Goal: Task Accomplishment & Management: Use online tool/utility

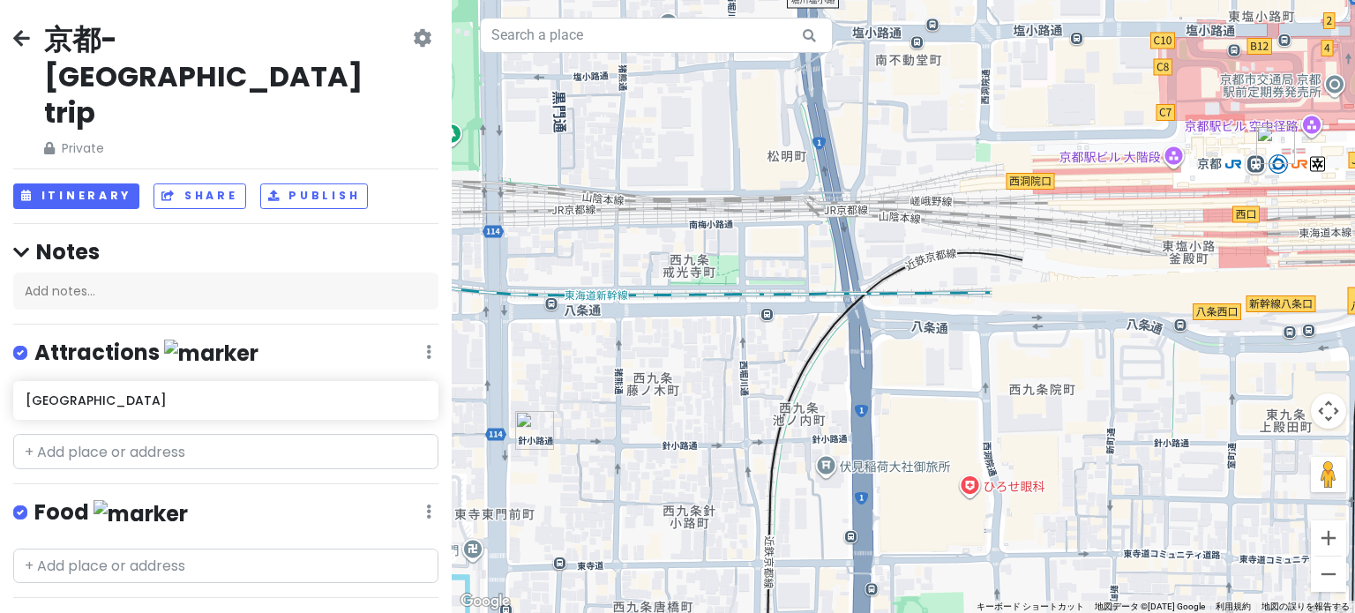
scroll to position [167, 0]
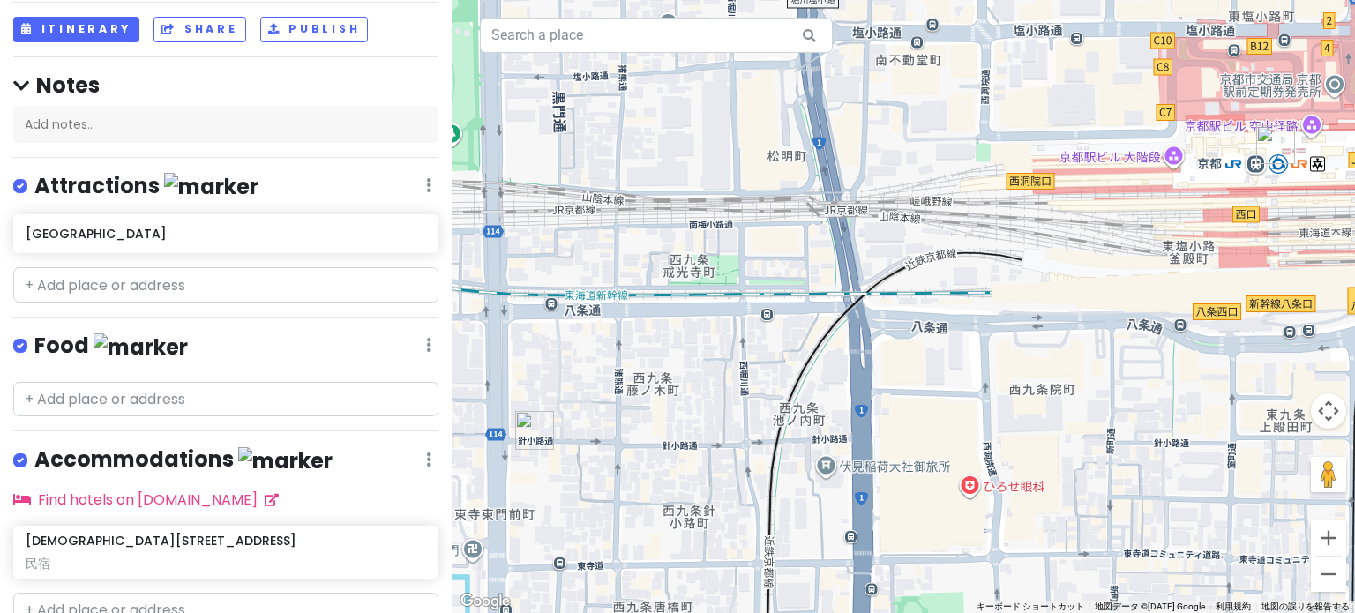
click at [250, 248] on div "京都-[GEOGRAPHIC_DATA] trip Private Change Dates Make a Copy Delete Trip Go Pro ⚡…" at bounding box center [226, 306] width 452 height 613
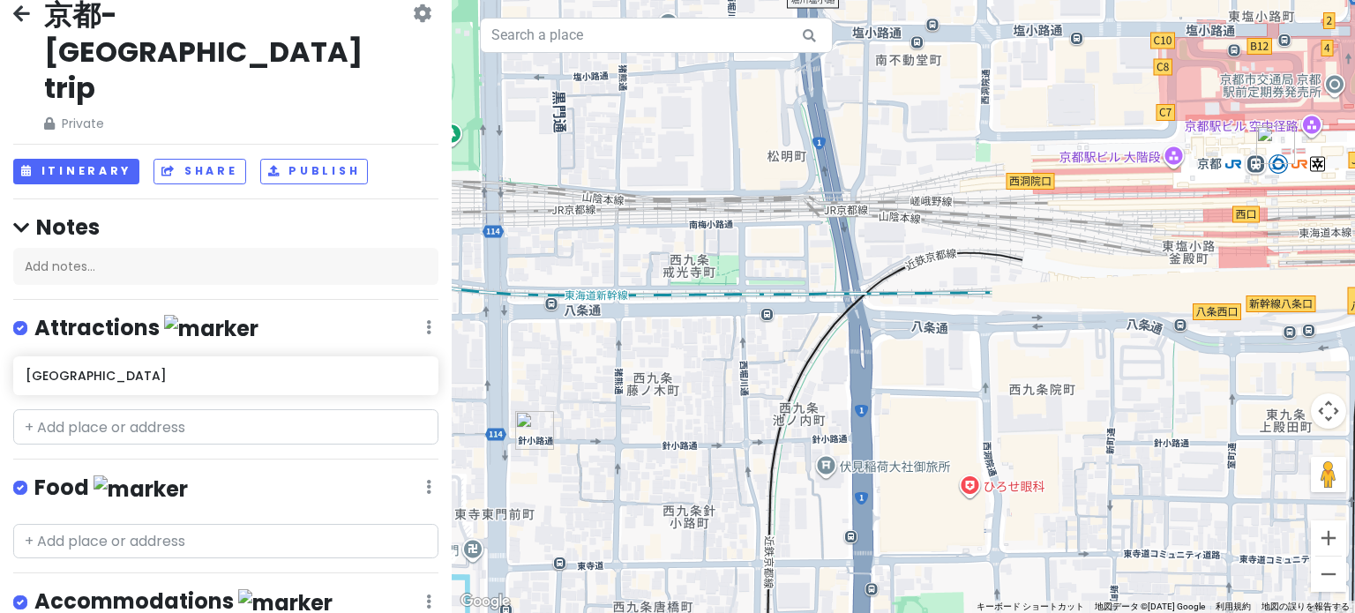
scroll to position [0, 0]
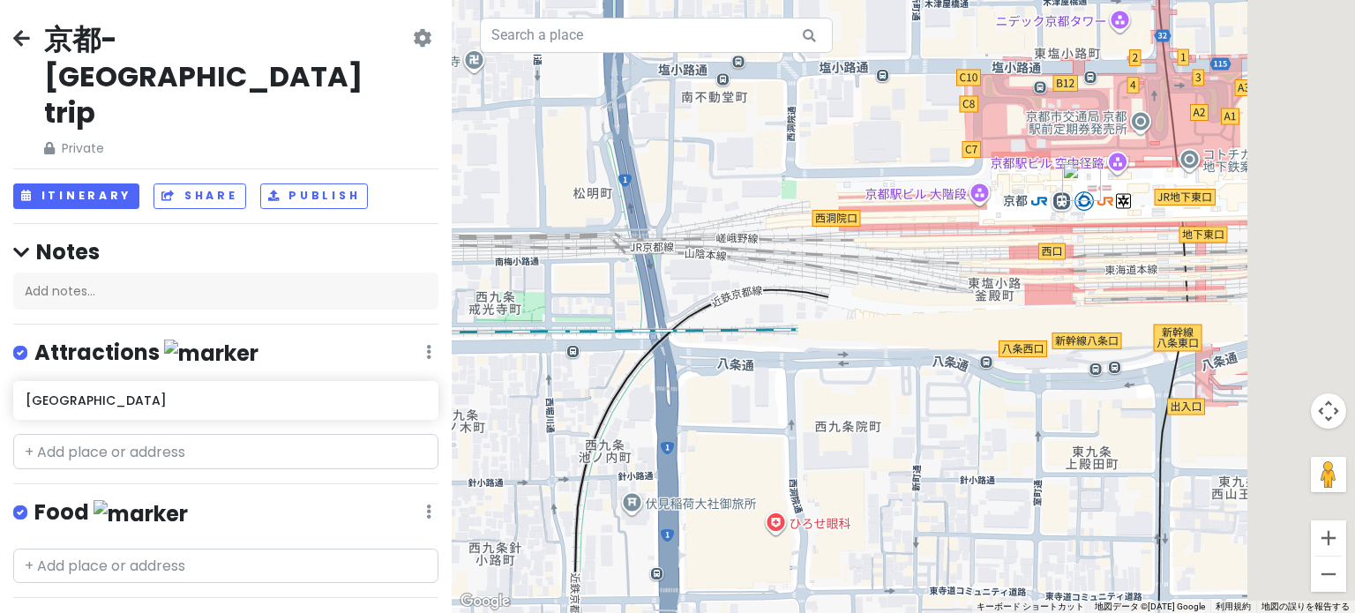
drag, startPoint x: 991, startPoint y: 310, endPoint x: 686, endPoint y: 355, distance: 308.4
click at [608, 366] on div at bounding box center [903, 306] width 903 height 613
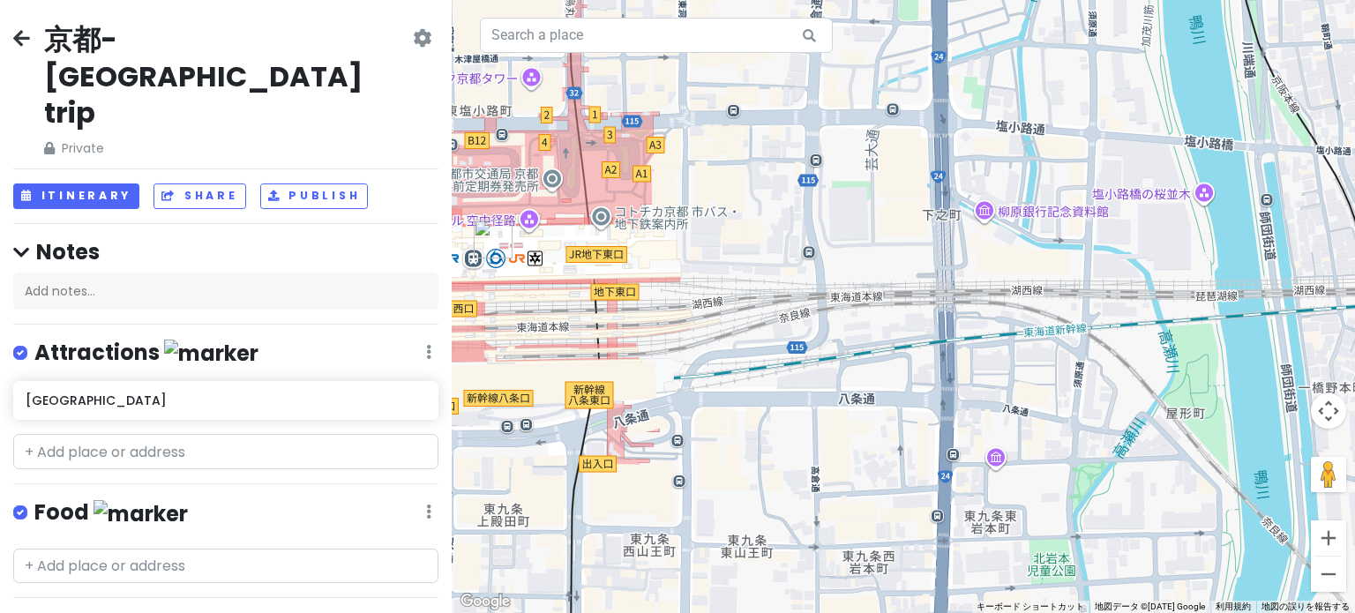
drag, startPoint x: 1012, startPoint y: 299, endPoint x: 660, endPoint y: 325, distance: 353.7
click at [660, 325] on div at bounding box center [903, 306] width 903 height 613
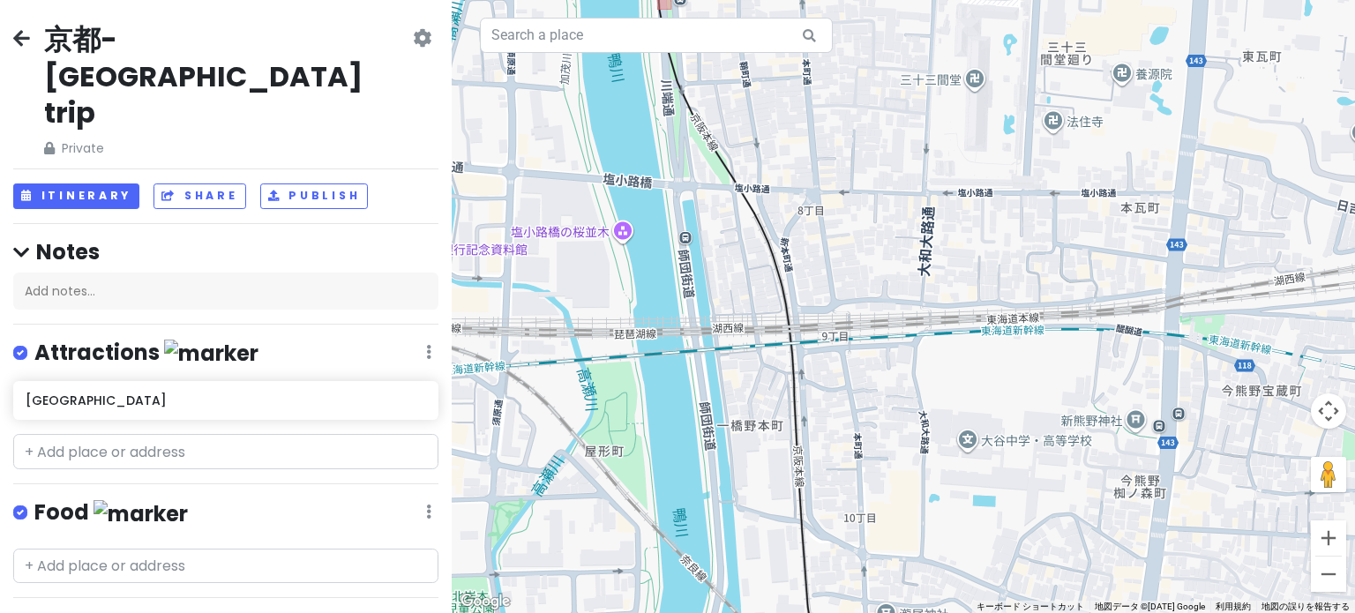
drag, startPoint x: 955, startPoint y: 324, endPoint x: 877, endPoint y: 325, distance: 78.5
click at [877, 325] on div at bounding box center [903, 306] width 903 height 613
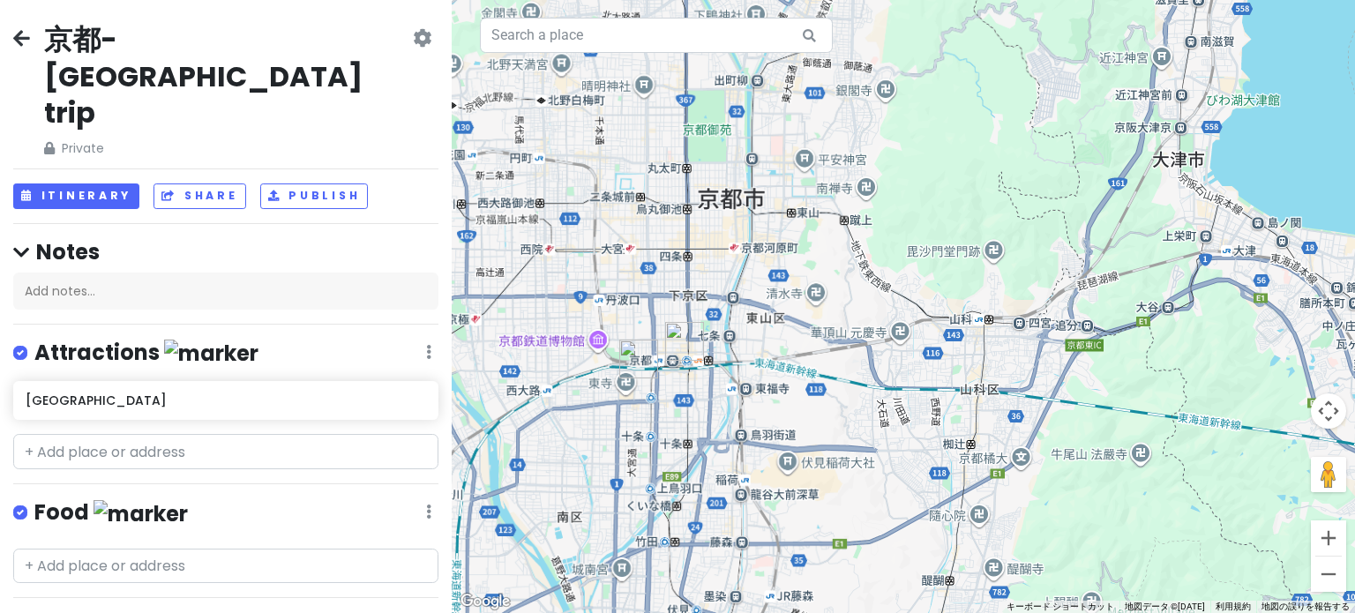
drag, startPoint x: 998, startPoint y: 310, endPoint x: 844, endPoint y: 348, distance: 158.9
click at [844, 348] on div at bounding box center [903, 306] width 903 height 613
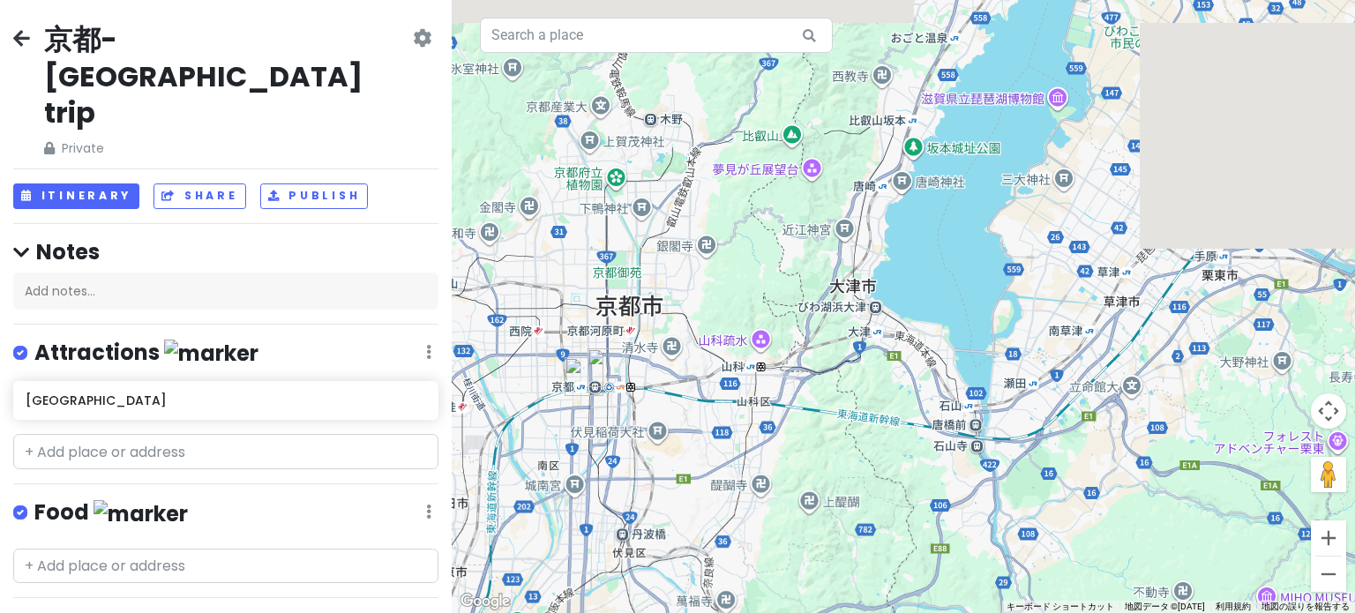
drag, startPoint x: 1105, startPoint y: 291, endPoint x: 860, endPoint y: 342, distance: 250.4
click at [860, 342] on div at bounding box center [903, 306] width 903 height 613
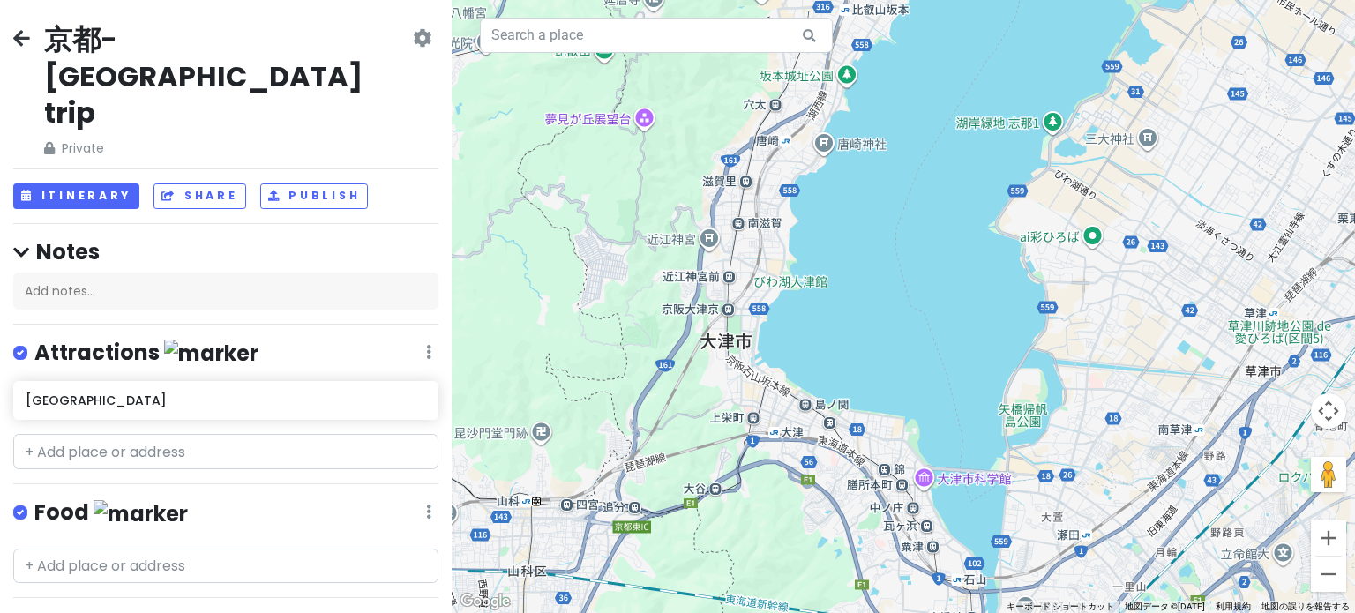
drag, startPoint x: 928, startPoint y: 279, endPoint x: 899, endPoint y: 320, distance: 50.1
click at [899, 320] on div at bounding box center [903, 306] width 903 height 613
click at [799, 285] on div at bounding box center [903, 306] width 903 height 613
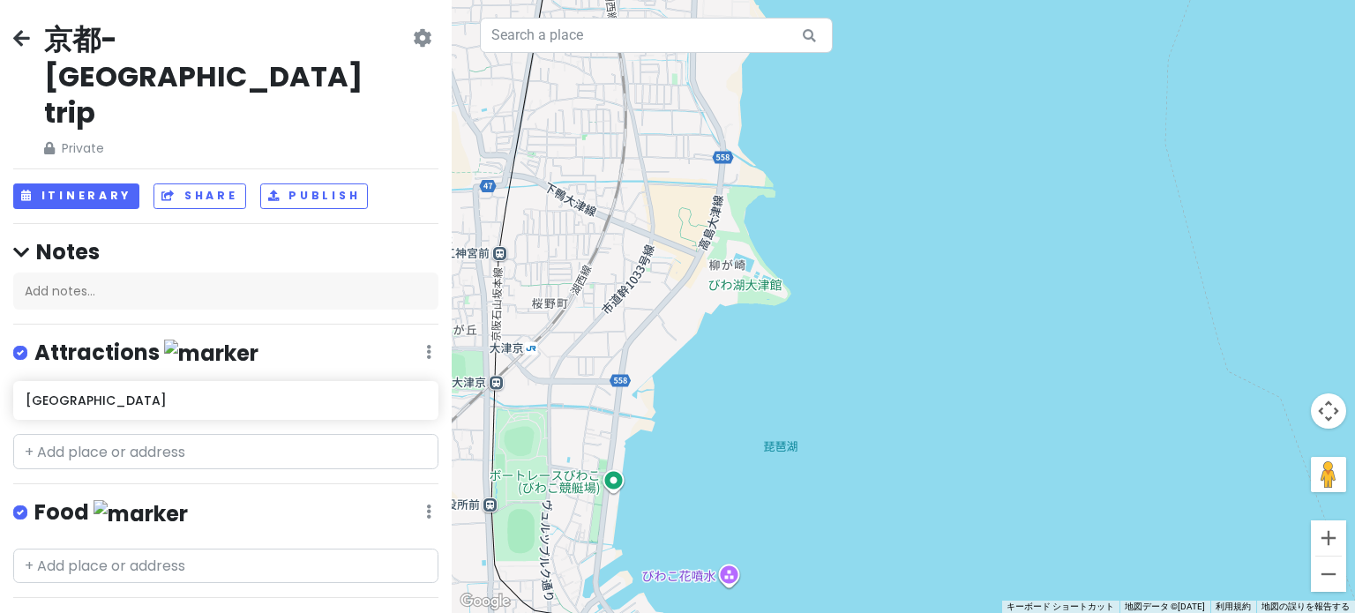
click at [741, 287] on div at bounding box center [903, 306] width 903 height 613
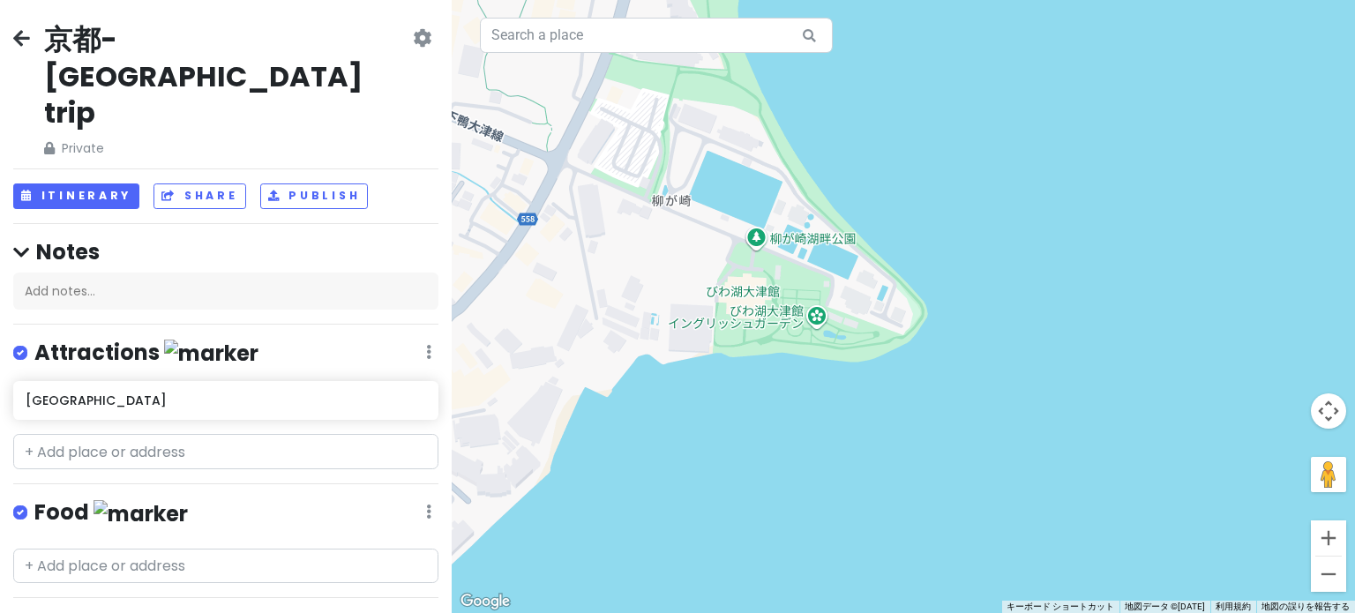
click at [771, 287] on div at bounding box center [903, 306] width 903 height 613
click at [816, 331] on div at bounding box center [903, 306] width 903 height 613
click at [748, 246] on div at bounding box center [903, 306] width 903 height 613
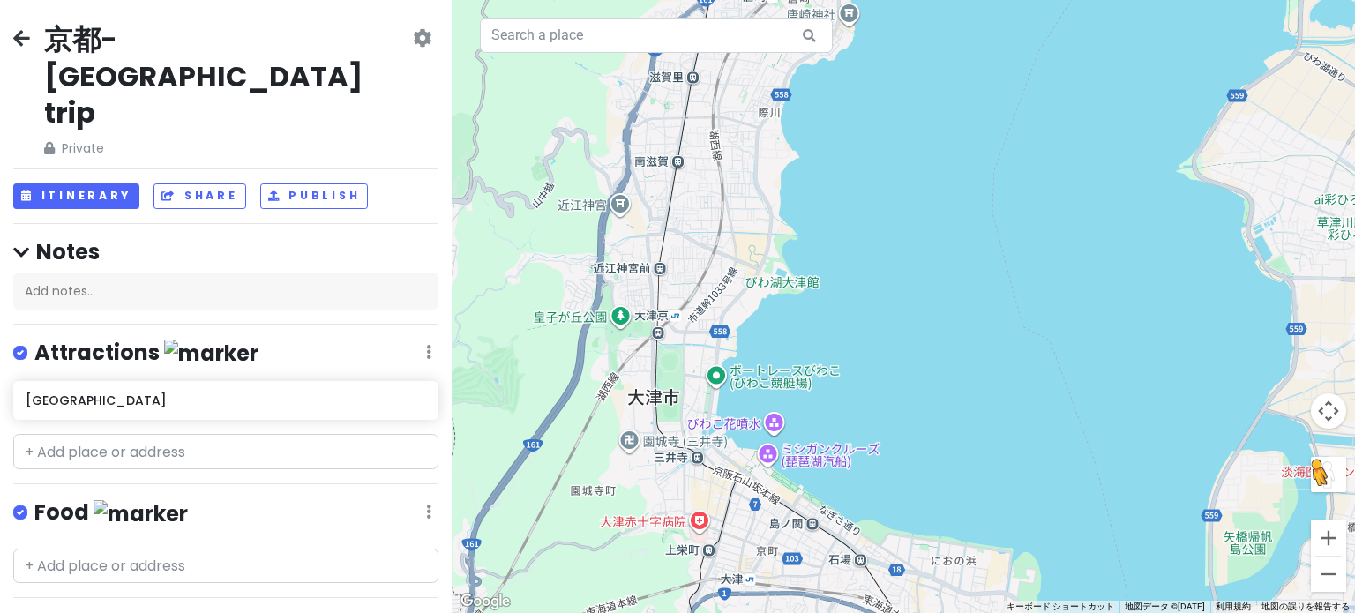
click at [1327, 474] on button "地図上にペグマンをドロップして、ストリートビューを開きます" at bounding box center [1327, 474] width 35 height 35
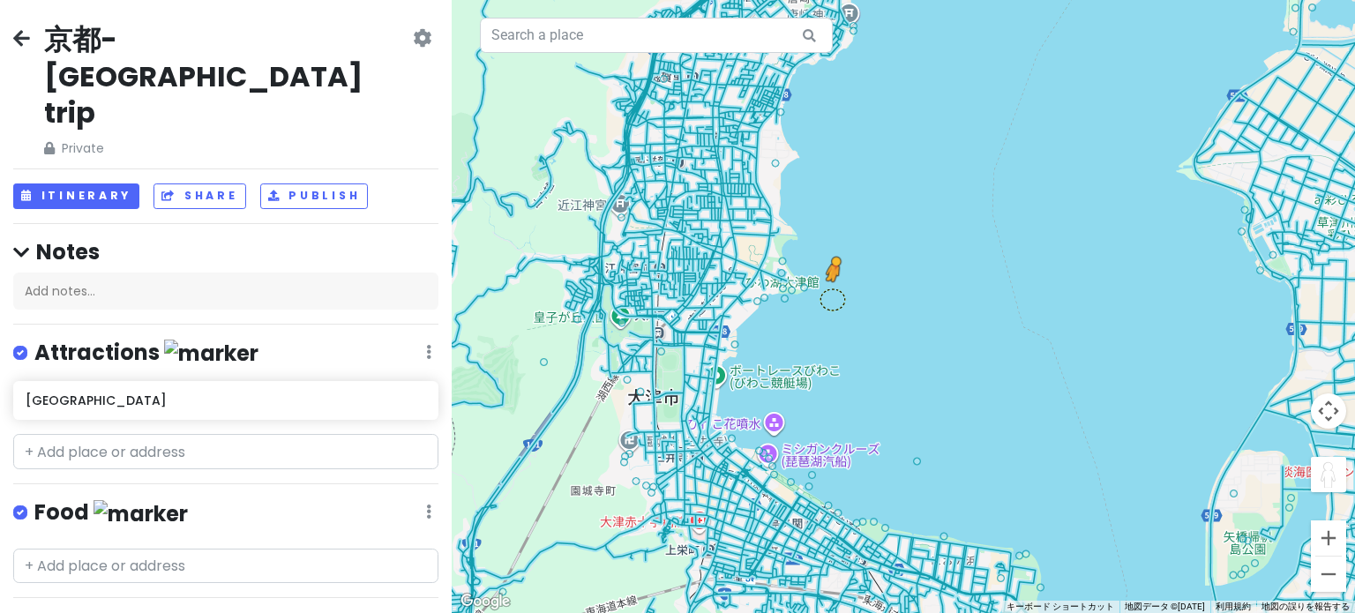
drag, startPoint x: 1325, startPoint y: 474, endPoint x: 832, endPoint y: 298, distance: 523.3
click at [832, 298] on div "キーボードでのドラッグ操作を有効にするには、Alt+Enter キーを押します。キーボードでのドラッグが有効になったら、矢印キーを使用してマーカーを移動します…" at bounding box center [903, 306] width 903 height 613
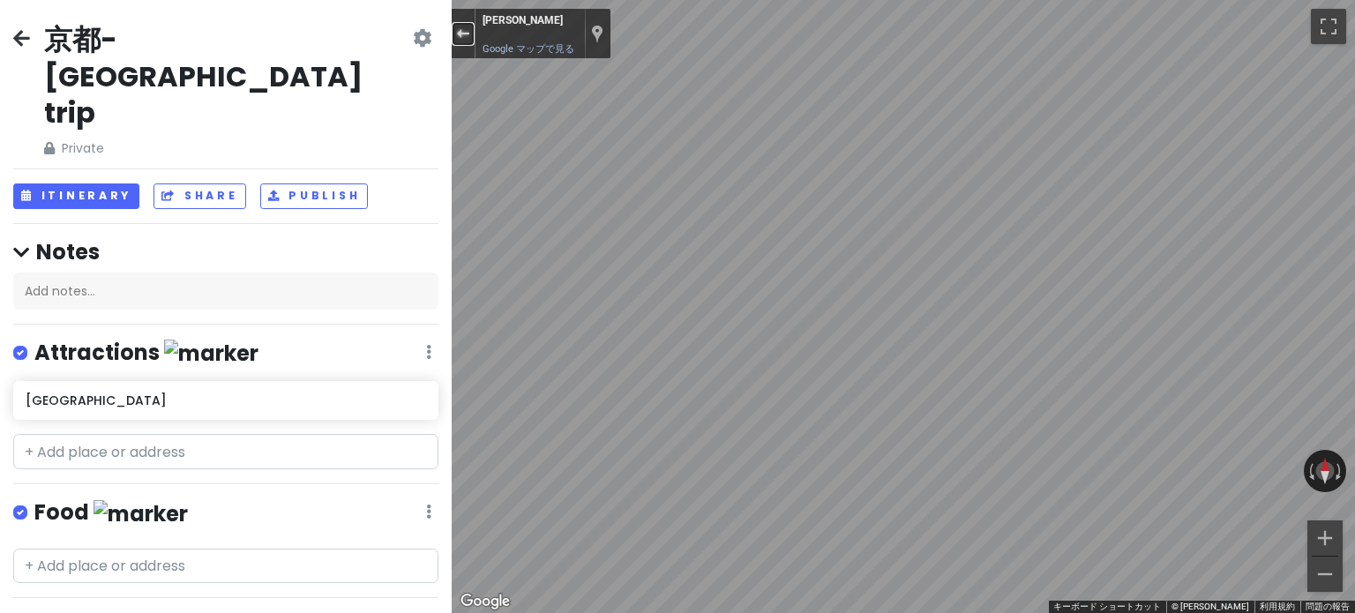
click at [466, 34] on div "ストリートビューを終了する" at bounding box center [462, 33] width 13 height 11
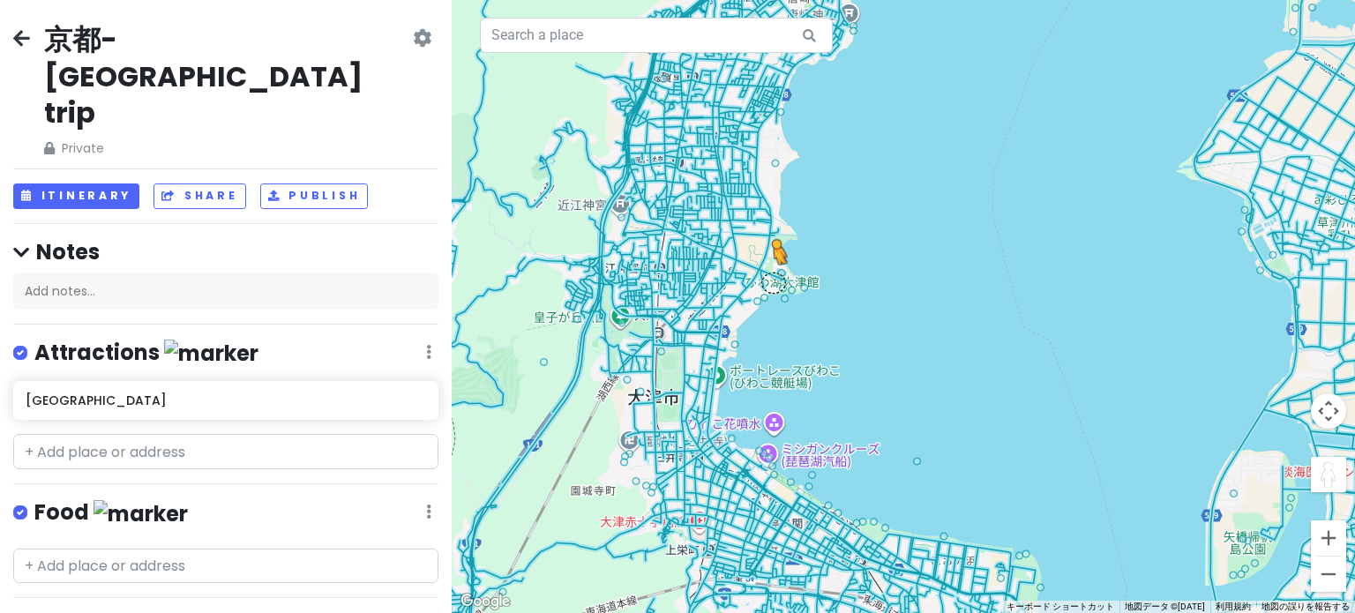
drag, startPoint x: 1323, startPoint y: 478, endPoint x: 769, endPoint y: 280, distance: 588.0
click at [769, 280] on div "キーボードでのドラッグ操作を有効にするには、Alt+Enter キーを押します。キーボードでのドラッグが有効になったら、矢印キーを使用してマーカーを移動します…" at bounding box center [903, 306] width 903 height 613
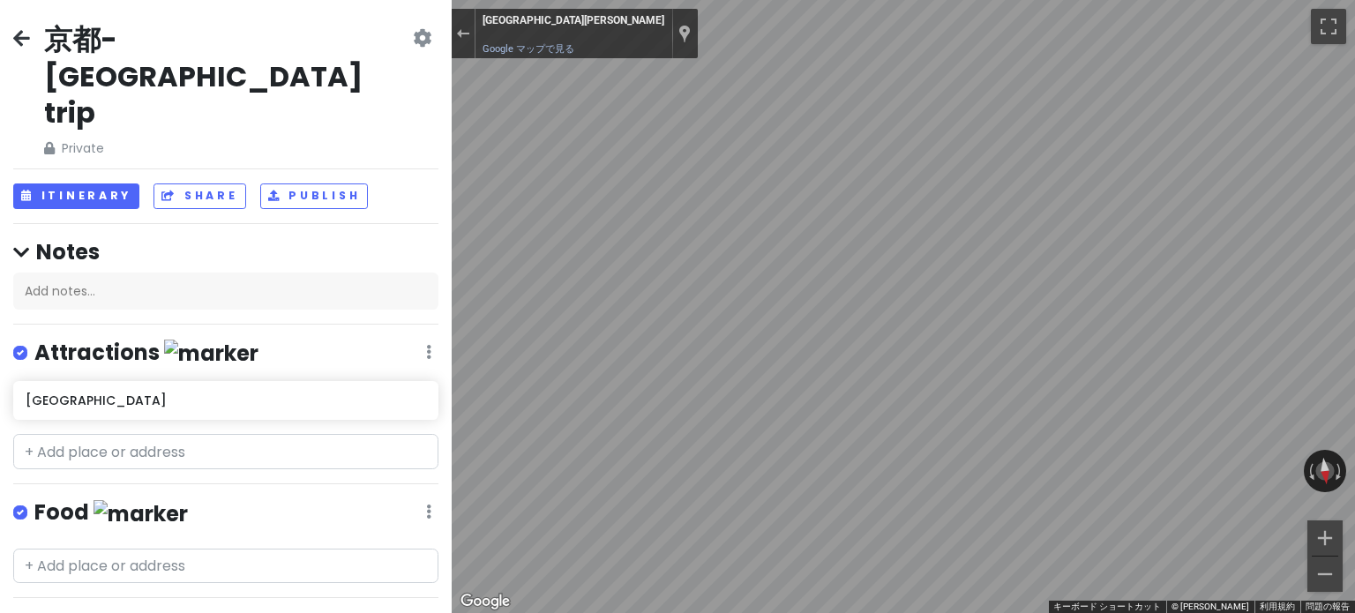
click at [462, 16] on div at bounding box center [464, 33] width 24 height 49
click at [465, 41] on button "ストリートビューを終了する" at bounding box center [463, 34] width 23 height 24
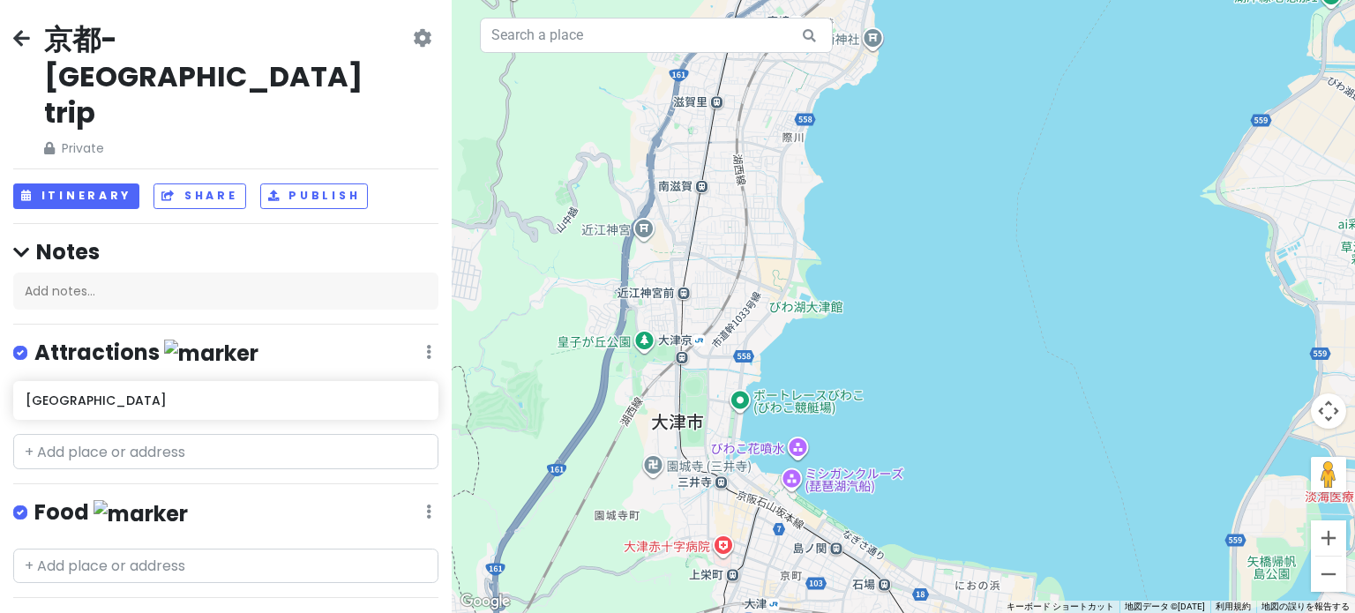
click at [807, 407] on div "読み込んでいます..." at bounding box center [903, 306] width 903 height 613
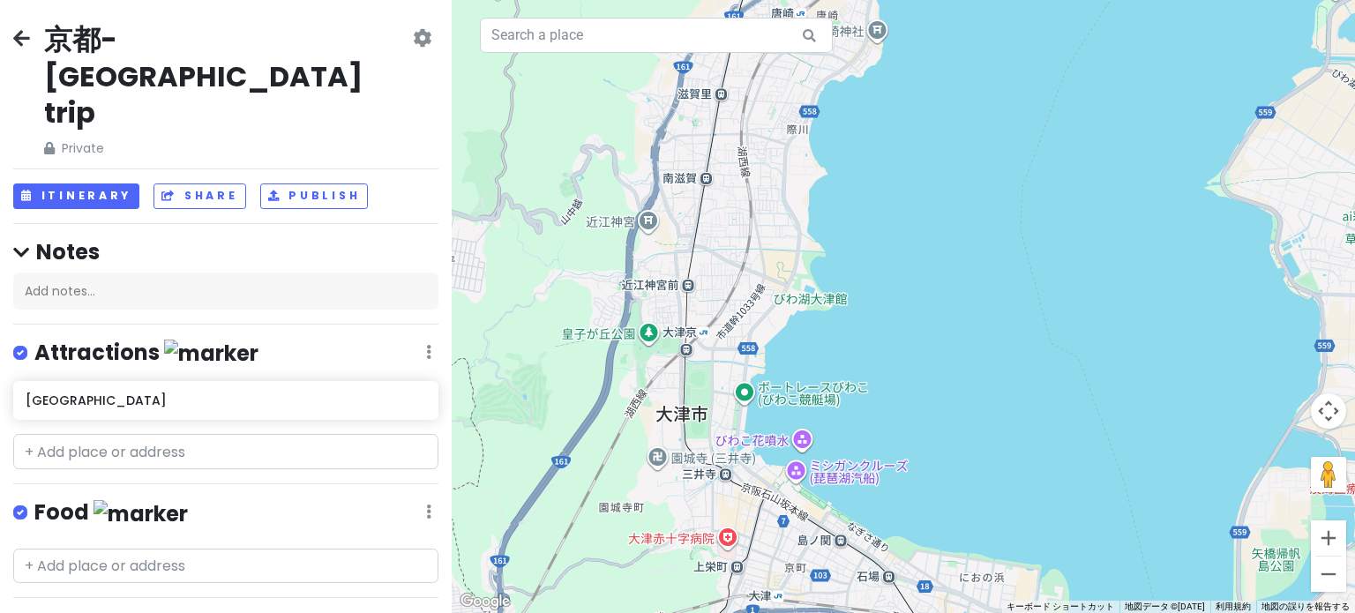
drag, startPoint x: 652, startPoint y: 388, endPoint x: 983, endPoint y: 290, distance: 345.7
click at [983, 290] on div "読み込んでいます..." at bounding box center [903, 306] width 903 height 613
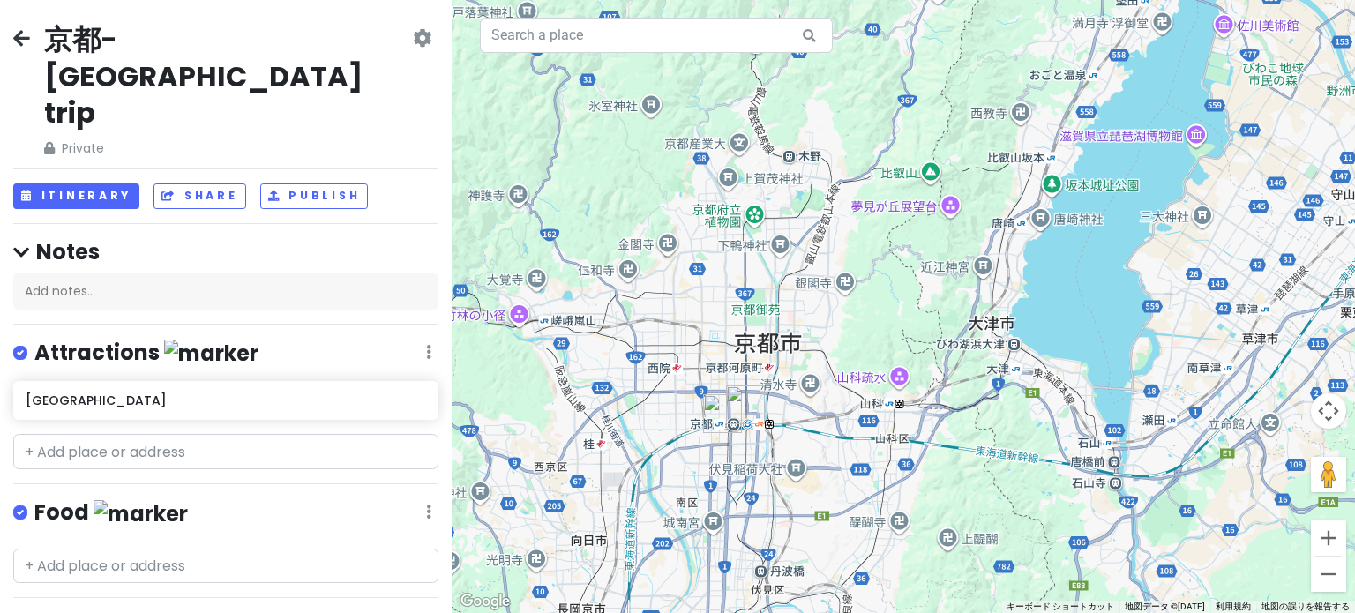
drag, startPoint x: 644, startPoint y: 377, endPoint x: 818, endPoint y: 345, distance: 177.5
click at [818, 345] on div "読み込んでいます..." at bounding box center [903, 306] width 903 height 613
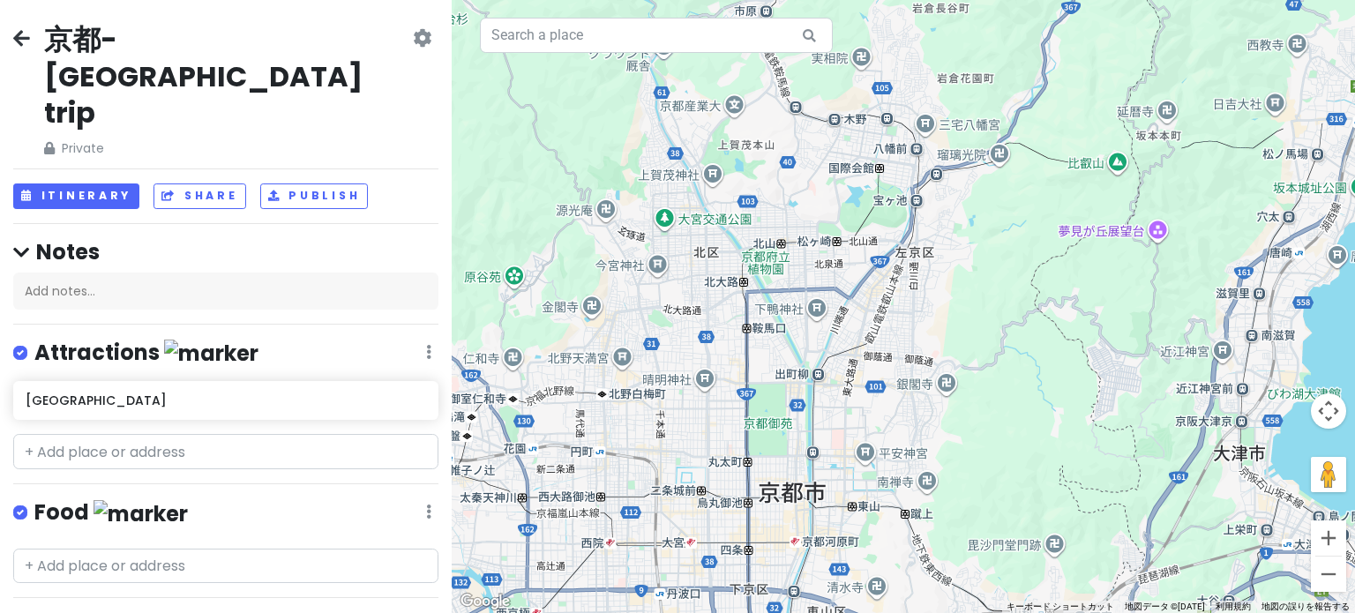
drag, startPoint x: 850, startPoint y: 377, endPoint x: 789, endPoint y: 534, distance: 168.4
click at [788, 534] on div "読み込んでいます..." at bounding box center [903, 306] width 903 height 613
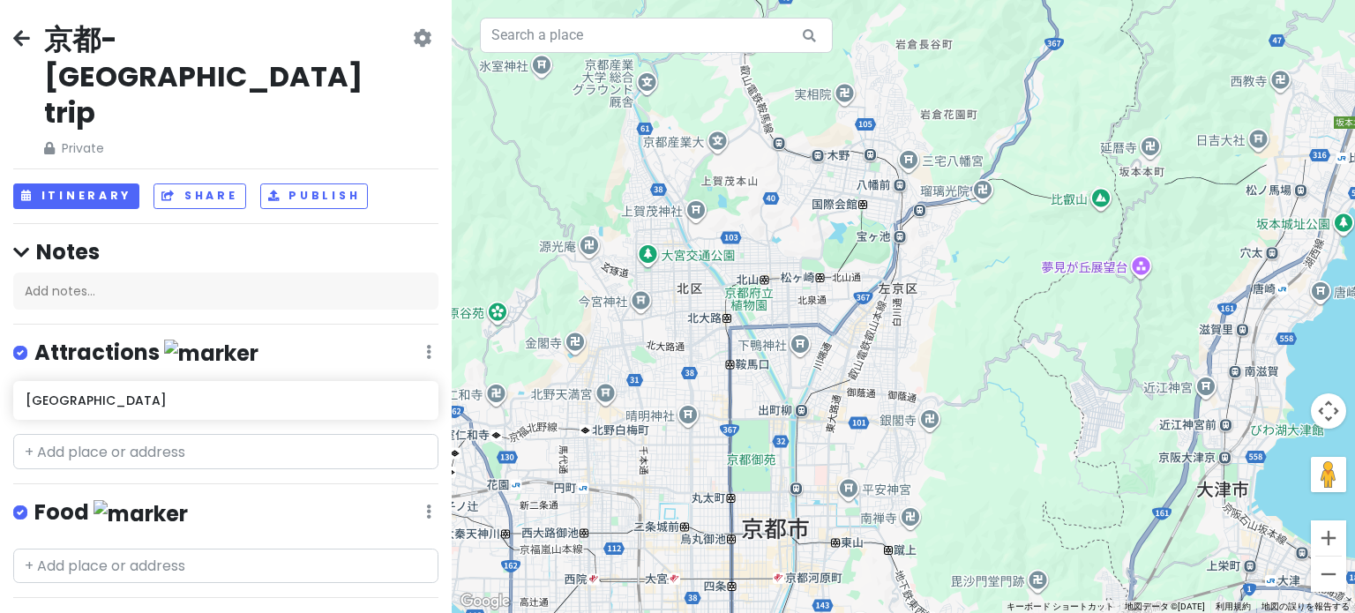
drag, startPoint x: 896, startPoint y: 273, endPoint x: 878, endPoint y: 310, distance: 41.0
click at [878, 310] on div "読み込んでいます..." at bounding box center [903, 306] width 903 height 613
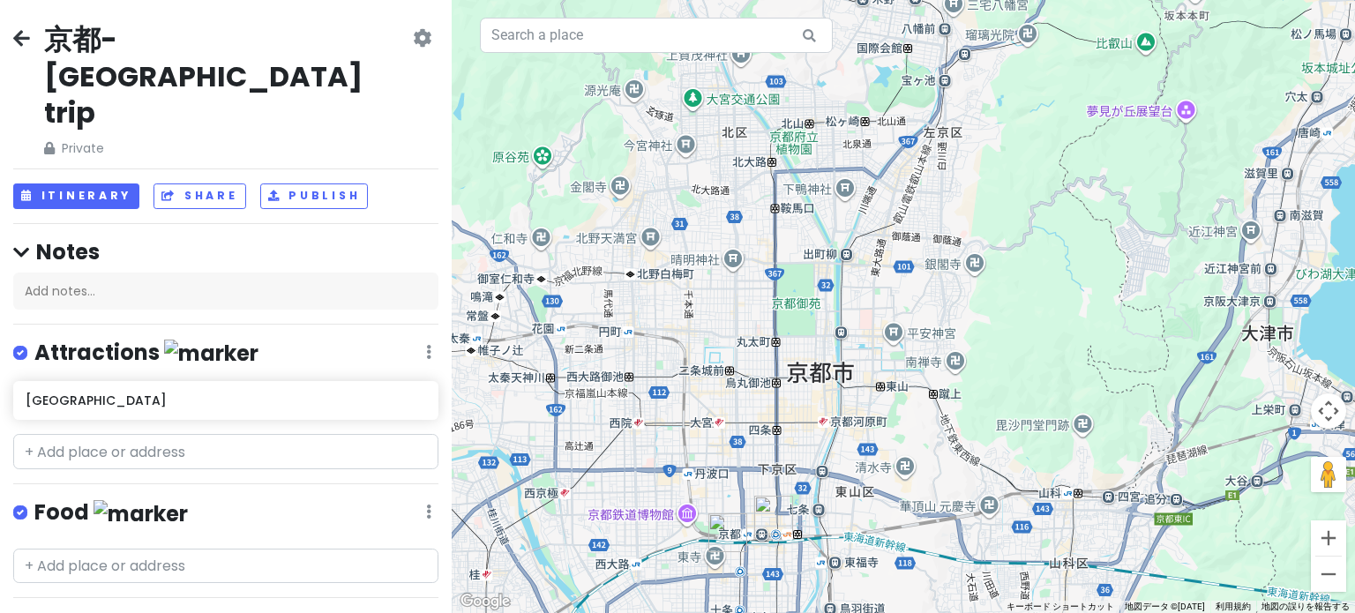
drag, startPoint x: 825, startPoint y: 462, endPoint x: 880, endPoint y: 279, distance: 191.4
click at [880, 279] on div "読み込んでいます..." at bounding box center [903, 306] width 903 height 613
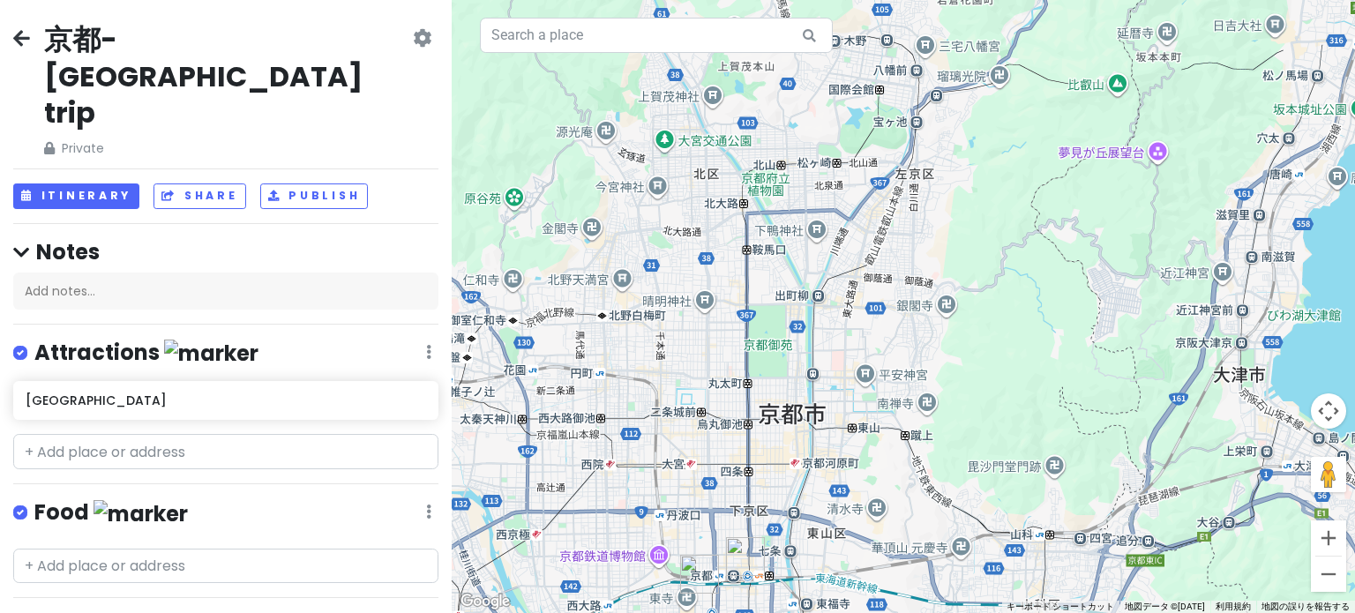
drag, startPoint x: 880, startPoint y: 279, endPoint x: 863, endPoint y: 292, distance: 21.3
click at [863, 292] on div "読み込んでいます..." at bounding box center [903, 306] width 903 height 613
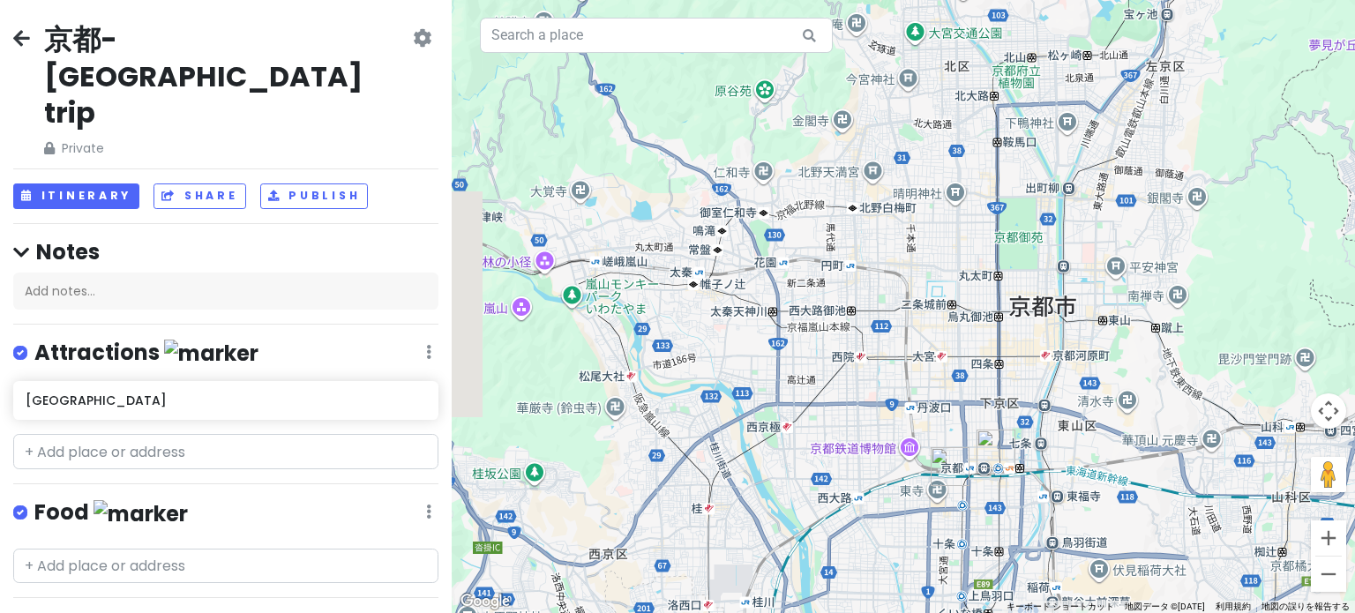
drag, startPoint x: 775, startPoint y: 396, endPoint x: 1007, endPoint y: 321, distance: 243.7
click at [1007, 321] on div "読み込んでいます..." at bounding box center [903, 306] width 903 height 613
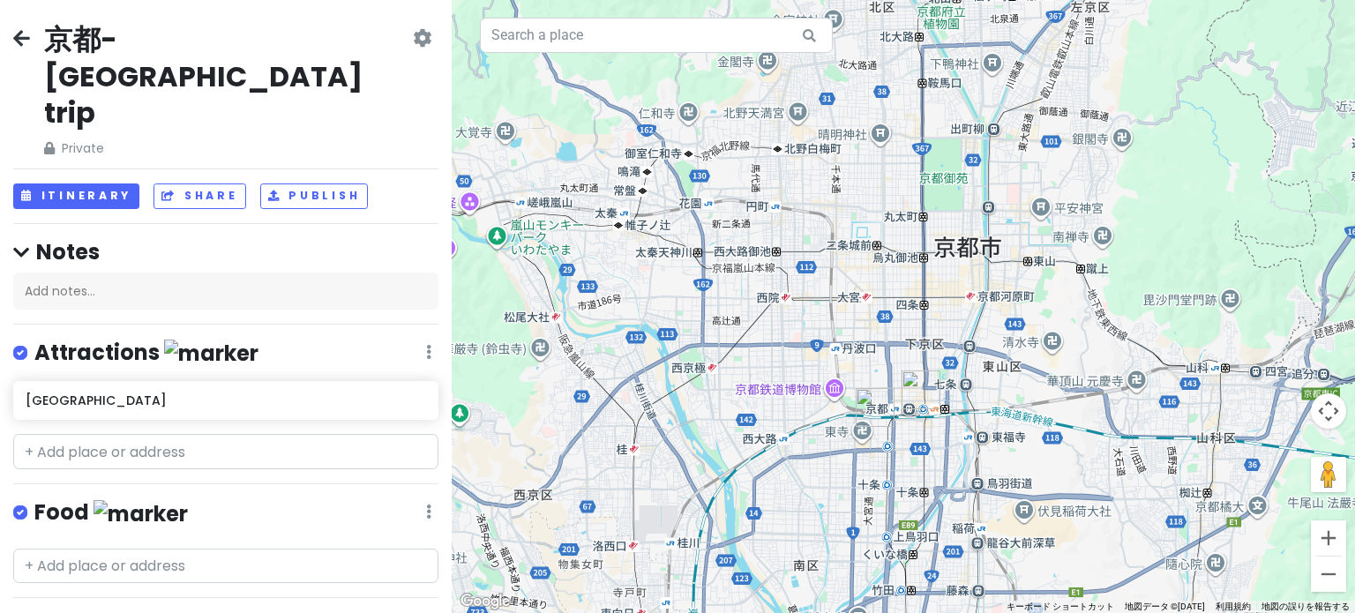
drag, startPoint x: 1065, startPoint y: 369, endPoint x: 1005, endPoint y: 375, distance: 60.2
click at [1005, 375] on div "読み込んでいます..." at bounding box center [903, 306] width 903 height 613
